Goal: Task Accomplishment & Management: Complete application form

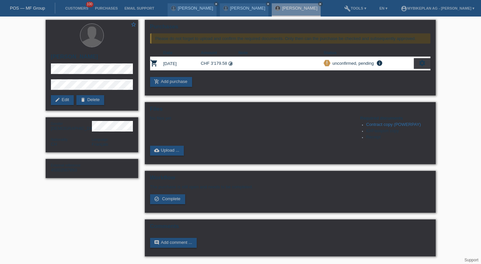
click at [35, 9] on link "POS — MF Group" at bounding box center [27, 8] width 35 height 5
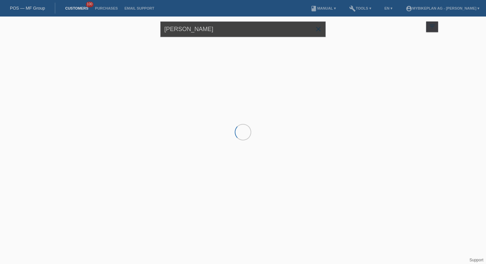
click at [211, 28] on input "[PERSON_NAME]" at bounding box center [242, 29] width 165 height 16
paste input "ébastien Juvet"
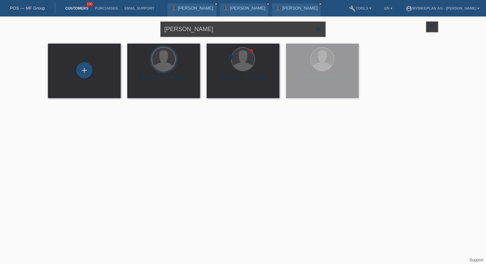
type input "[PERSON_NAME]"
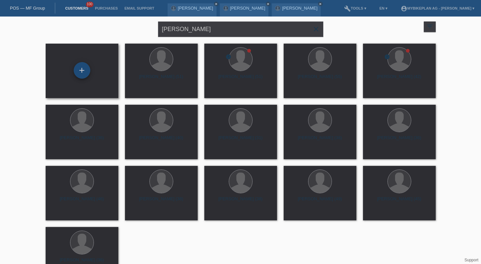
click at [82, 77] on div "+" at bounding box center [82, 70] width 17 height 17
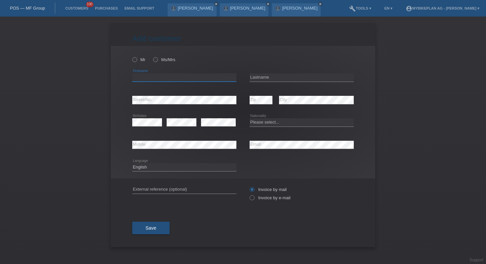
click at [150, 79] on input "text" at bounding box center [184, 77] width 104 height 8
type input "Sébastien"
click at [268, 71] on div "error Lastname" at bounding box center [301, 77] width 104 height 22
click at [270, 74] on input "text" at bounding box center [301, 77] width 104 height 8
type input "Juvet"
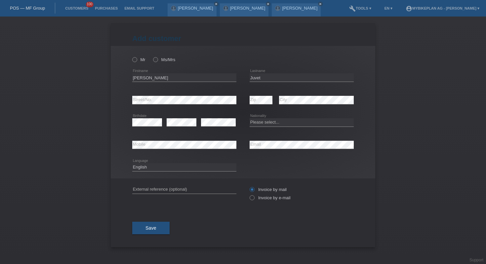
click at [202, 95] on div "error Street/No." at bounding box center [184, 100] width 104 height 22
click at [272, 121] on select "Please select... Switzerland Austria Germany Liechtenstein ------------ Afghani…" at bounding box center [301, 122] width 104 height 8
select select "CH"
click at [214, 189] on input "text" at bounding box center [184, 189] width 104 height 8
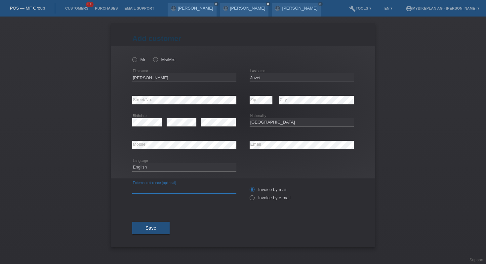
paste input "45008233850"
type input "45008233850"
click at [174, 166] on select "Deutsch Français Italiano English" at bounding box center [184, 167] width 104 height 8
select select "fr"
click at [255, 198] on label "Invoice by e-mail" at bounding box center [269, 197] width 41 height 5
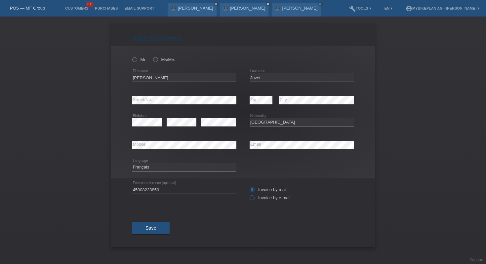
click at [254, 198] on input "Invoice by e-mail" at bounding box center [251, 199] width 4 height 8
radio input "true"
click at [131, 56] on icon at bounding box center [131, 56] width 0 height 0
click at [135, 58] on input "Mr" at bounding box center [134, 59] width 4 height 4
radio input "true"
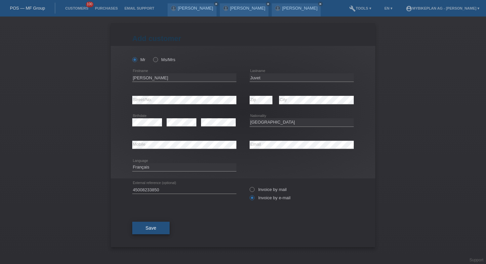
click at [149, 229] on span "Save" at bounding box center [150, 227] width 11 height 5
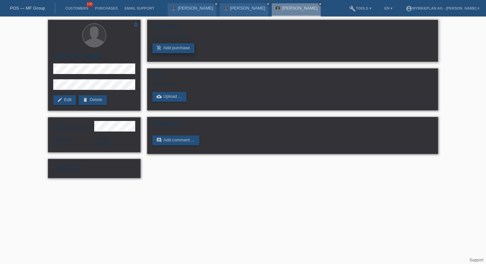
click at [172, 49] on link "add_shopping_cart Add purchase" at bounding box center [173, 48] width 42 height 10
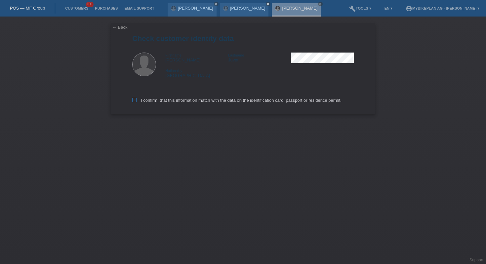
click at [164, 100] on label "I confirm, that this information match with the data on the identification card…" at bounding box center [236, 100] width 209 height 5
click at [136, 100] on input "I confirm, that this information match with the data on the identification card…" at bounding box center [134, 100] width 4 height 4
checkbox input "true"
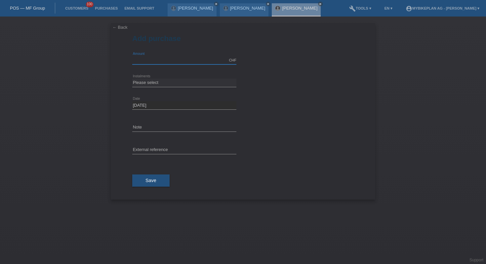
click at [158, 63] on input "text" at bounding box center [184, 60] width 104 height 8
type input "2099.00"
click at [175, 83] on select "Please select 6 instalments 12 instalments 18 instalments 24 instalments 36 ins…" at bounding box center [184, 83] width 104 height 8
click at [160, 86] on select "Please select 6 instalments 12 instalments 18 instalments 24 instalments 36 ins…" at bounding box center [184, 83] width 104 height 8
select select "488"
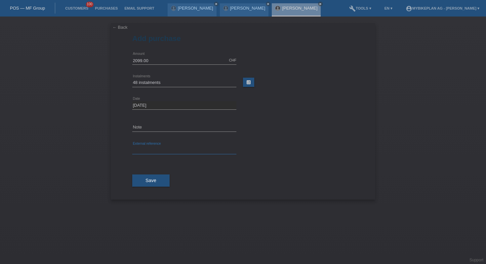
click at [165, 148] on input "text" at bounding box center [184, 150] width 104 height 8
paste input "45008233850"
type input "45008233850"
click at [149, 177] on button "Save" at bounding box center [150, 180] width 37 height 13
